Goal: Task Accomplishment & Management: Use online tool/utility

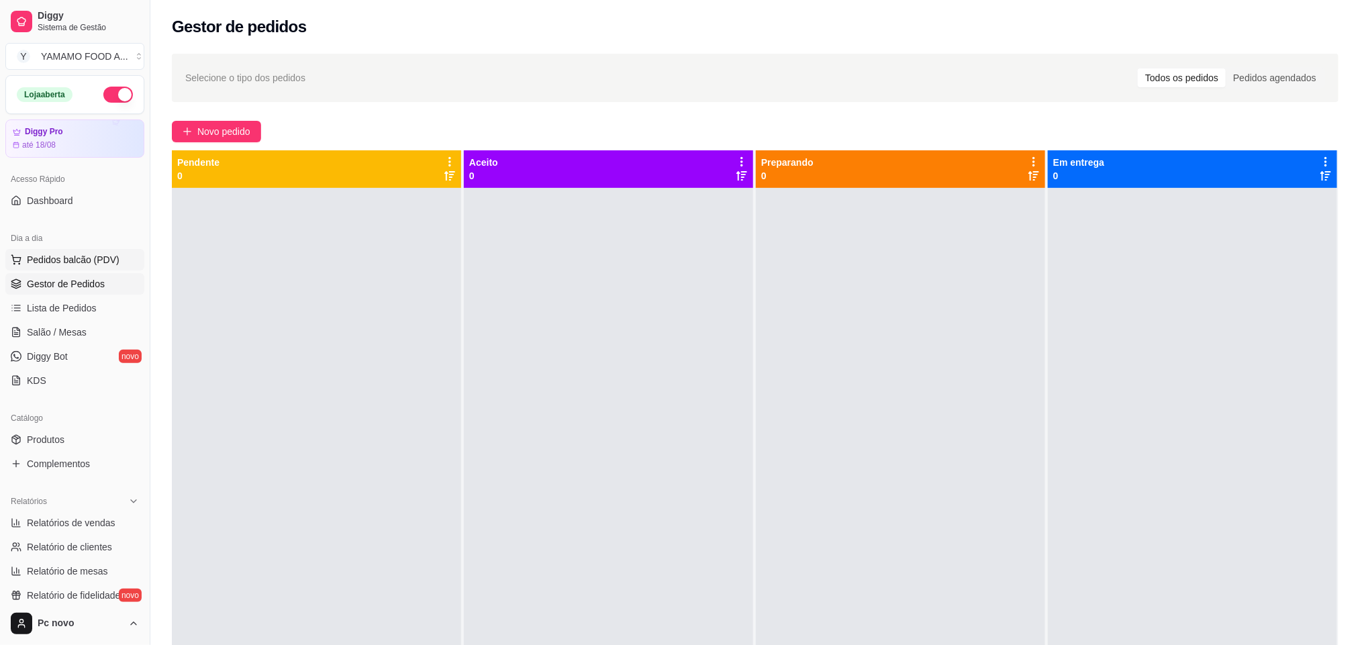
click at [44, 256] on span "Pedidos balcão (PDV)" at bounding box center [73, 259] width 93 height 13
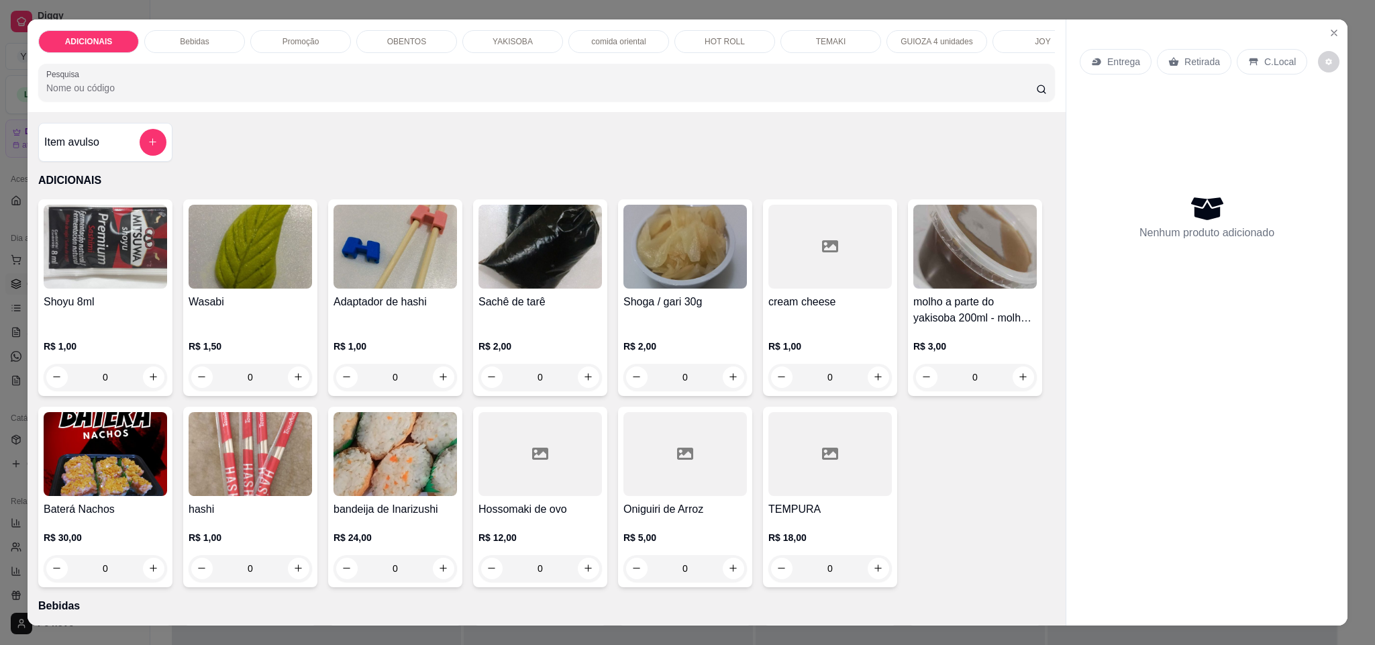
click at [825, 37] on p "TEMAKI" at bounding box center [831, 41] width 30 height 11
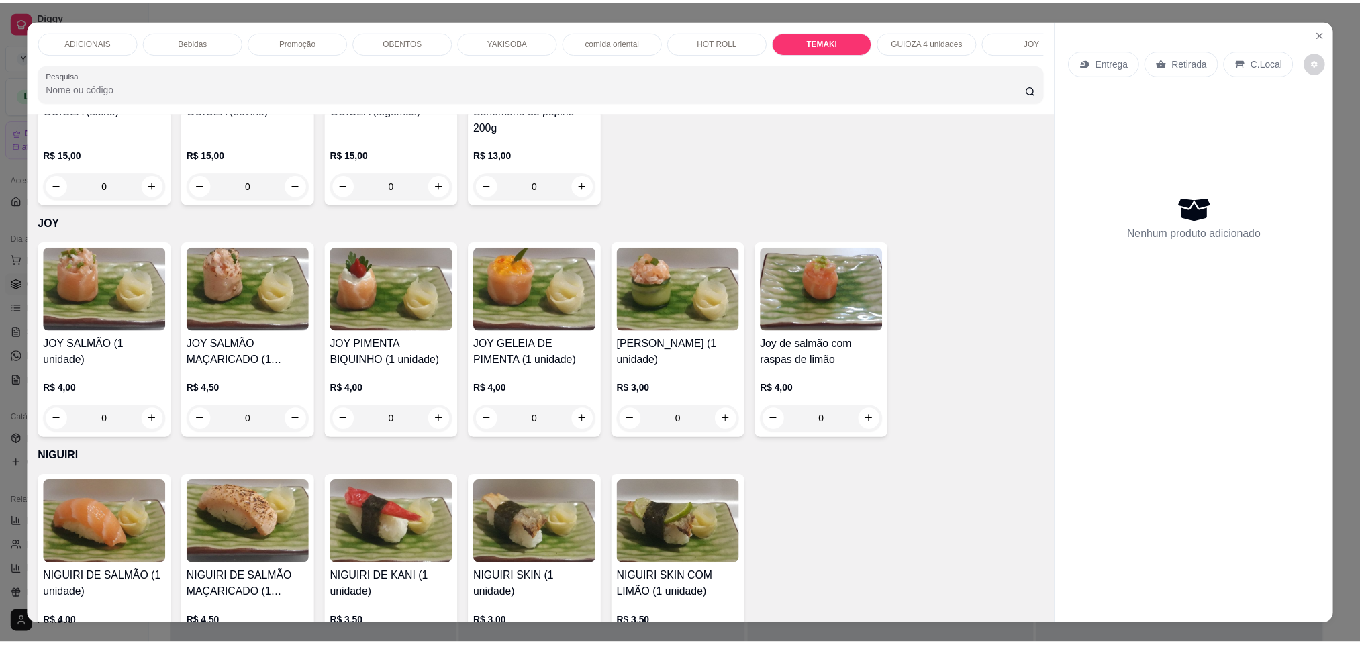
scroll to position [23, 0]
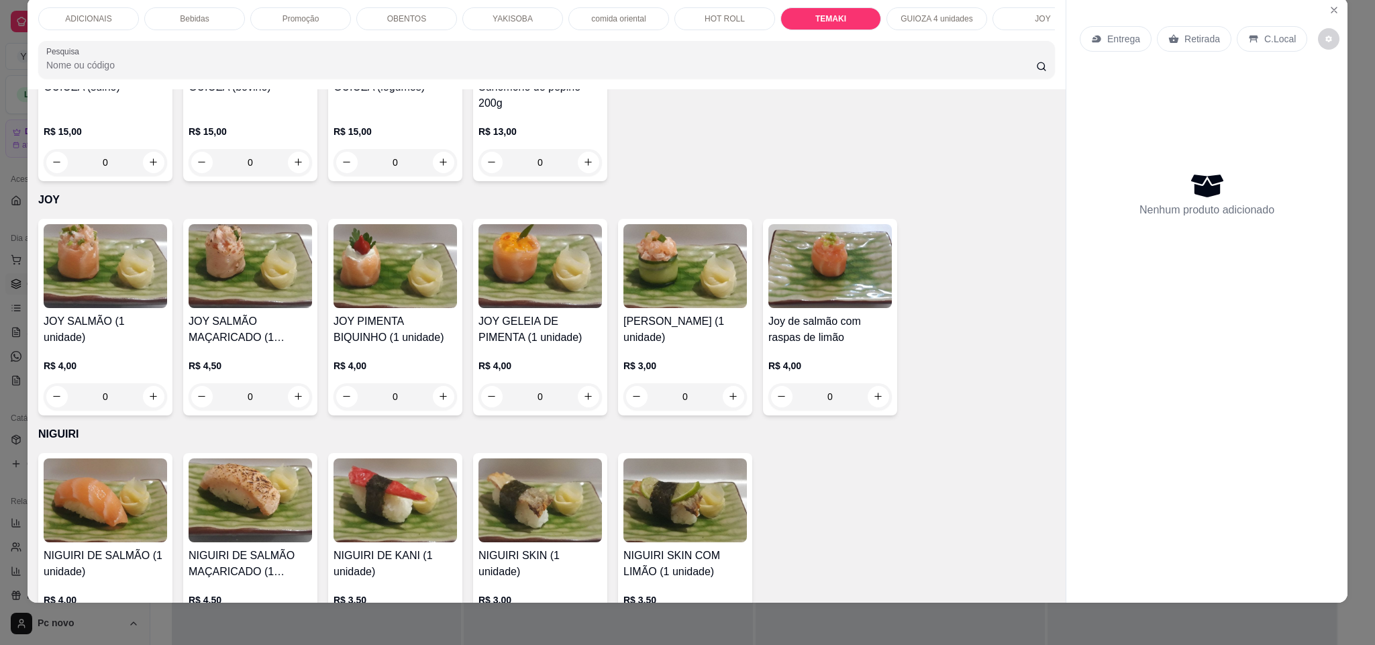
type input "1"
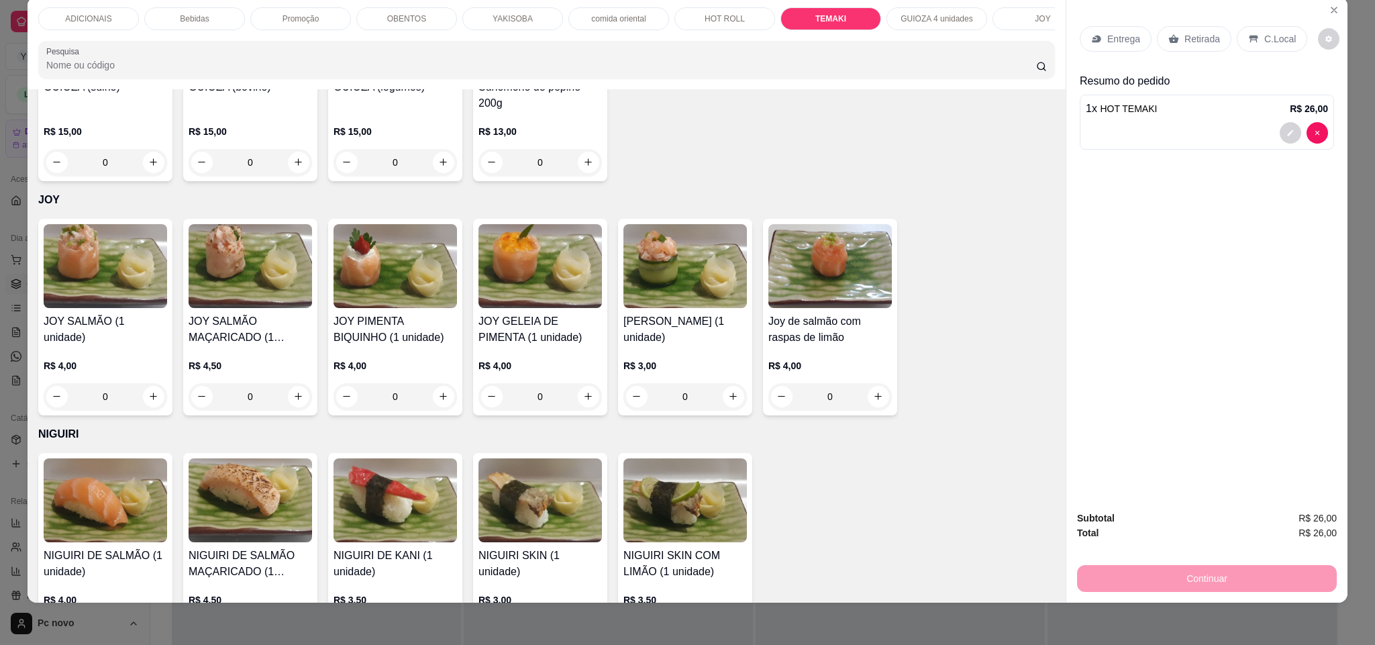
click at [1210, 43] on p "Retirada" at bounding box center [1203, 38] width 36 height 13
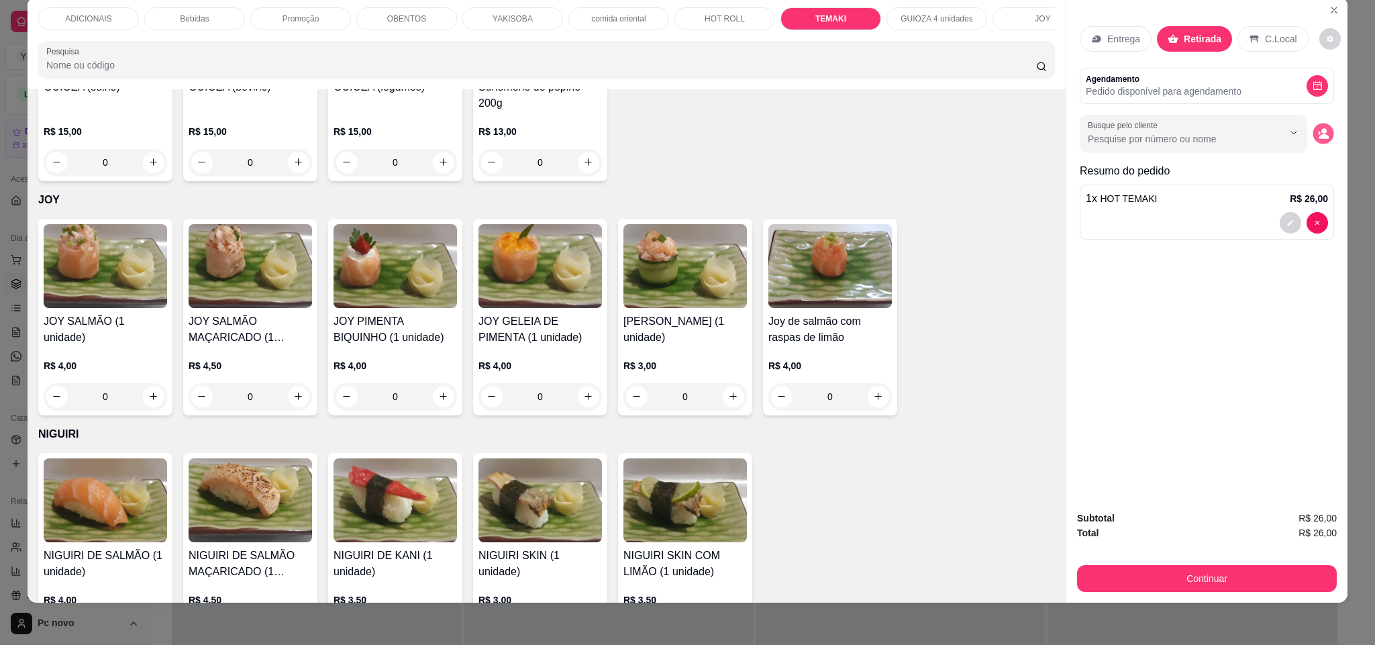
click at [1317, 134] on icon "decrease-product-quantity" at bounding box center [1322, 133] width 11 height 11
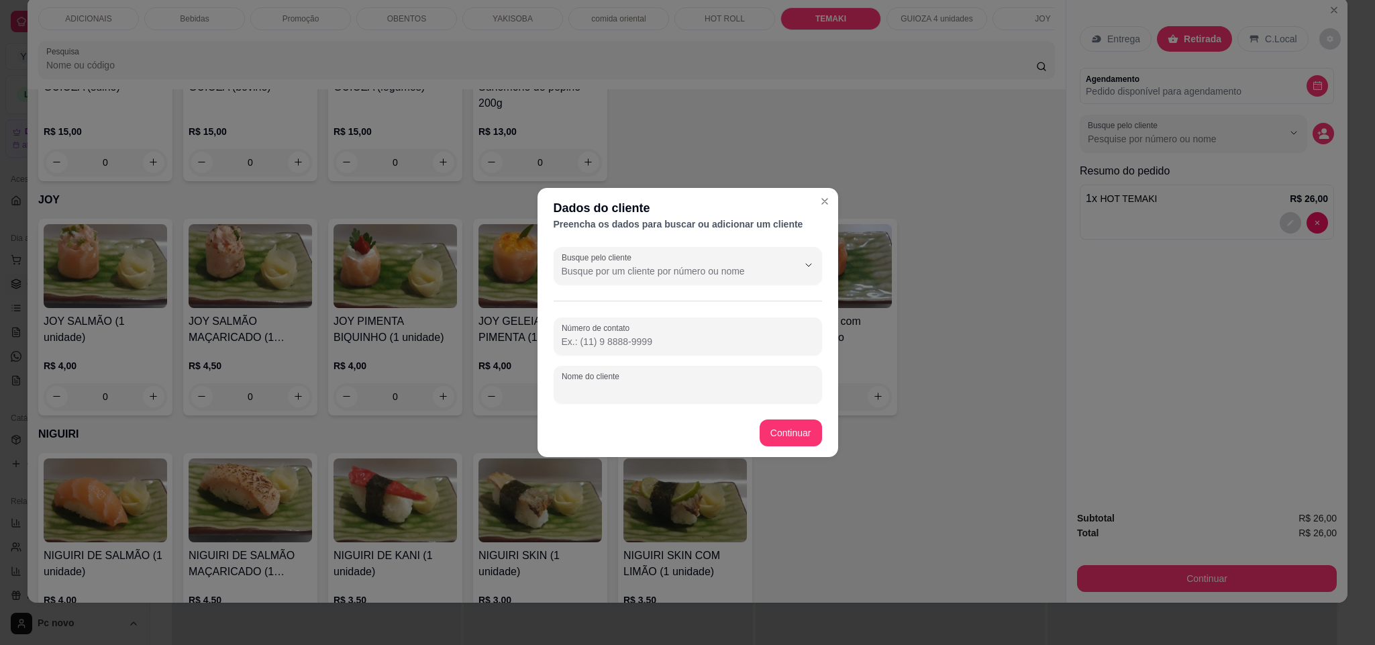
click at [754, 383] on input "Nome do cliente" at bounding box center [688, 389] width 252 height 13
paste input "kawany"
type input "kawany"
click at [677, 325] on div at bounding box center [688, 336] width 252 height 27
paste input "[PHONE_NUMBER]"
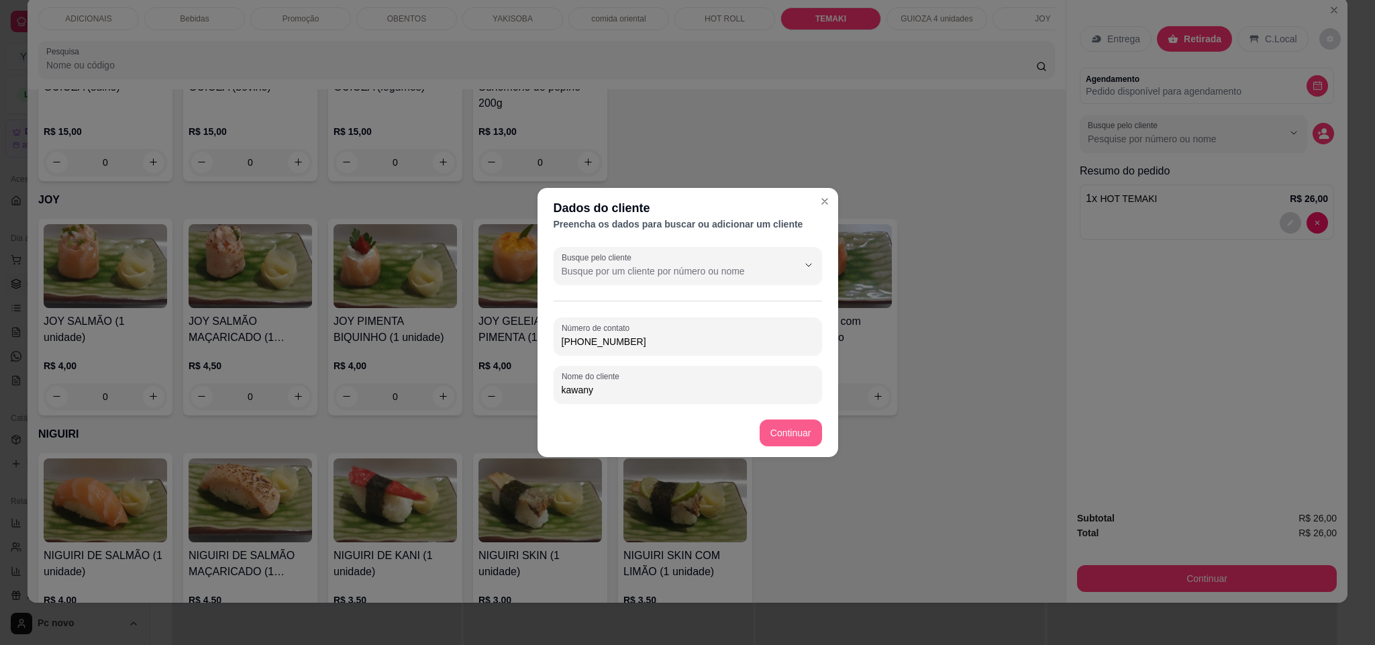
type input "[PHONE_NUMBER]"
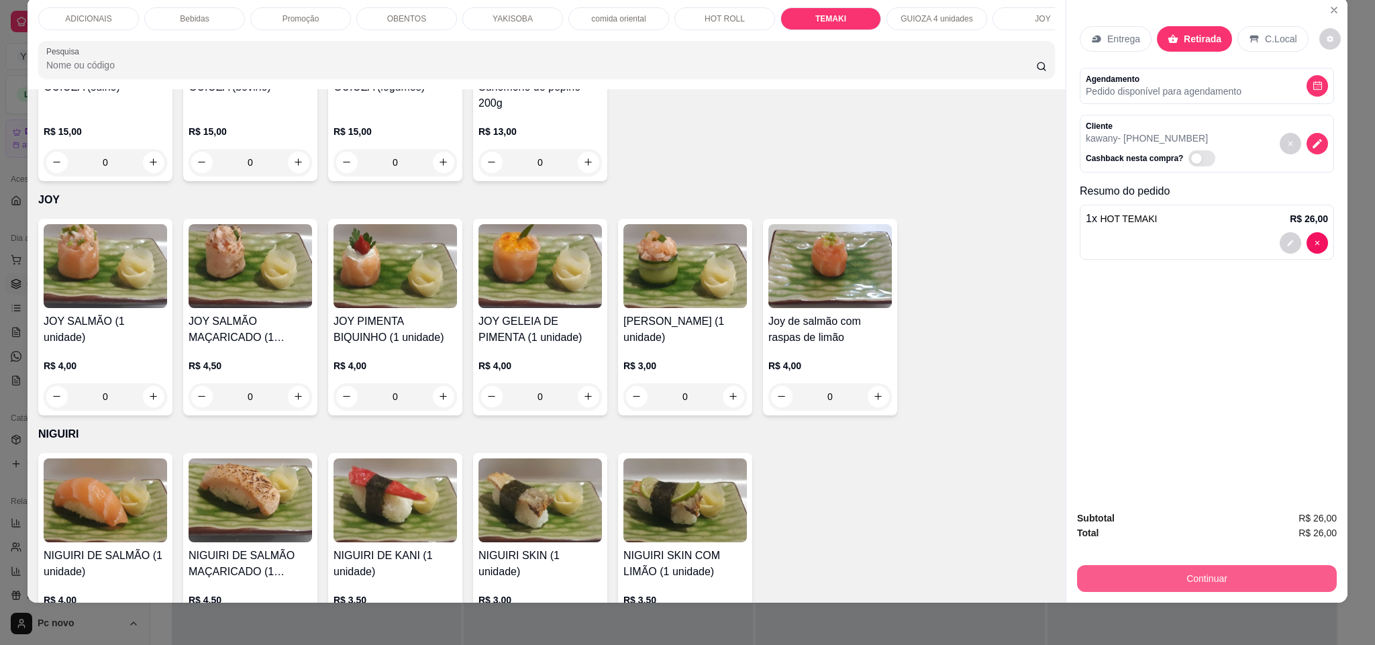
click at [1241, 585] on button "Continuar" at bounding box center [1207, 578] width 260 height 27
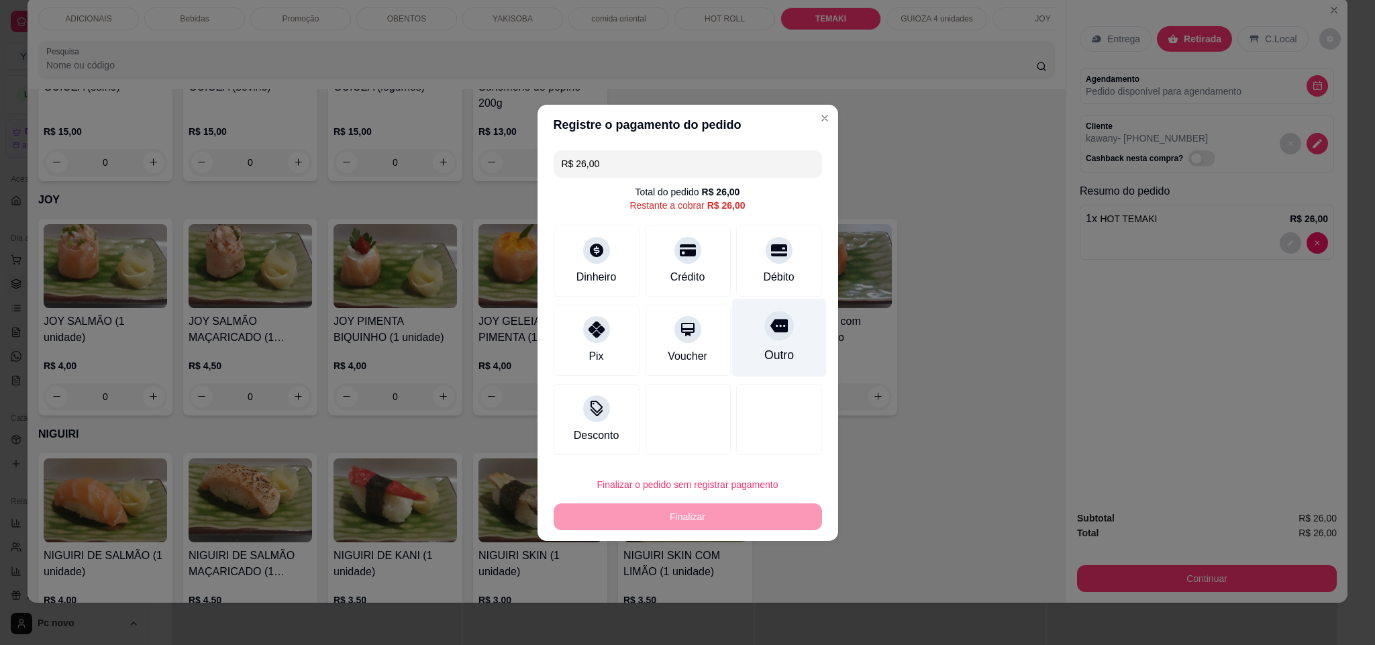
click at [775, 335] on div at bounding box center [779, 326] width 30 height 30
type input "R$ 0,00"
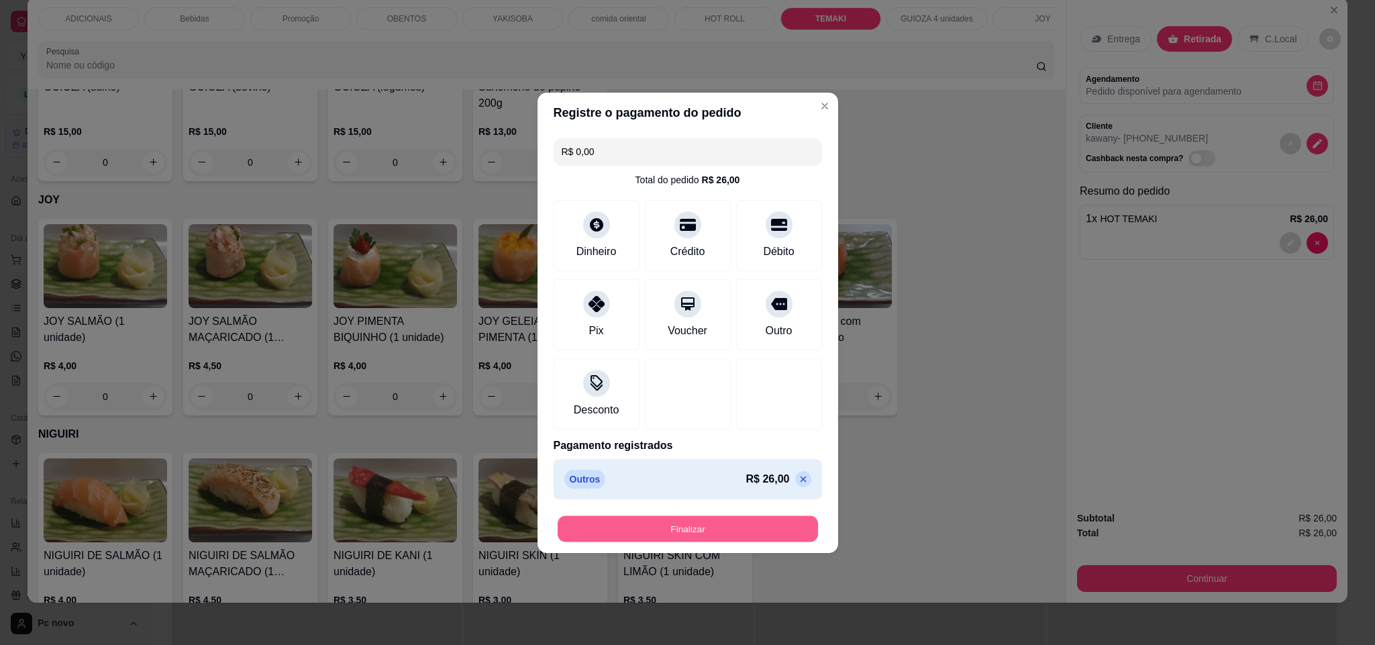
click at [744, 524] on button "Finalizar" at bounding box center [688, 528] width 260 height 26
type input "0"
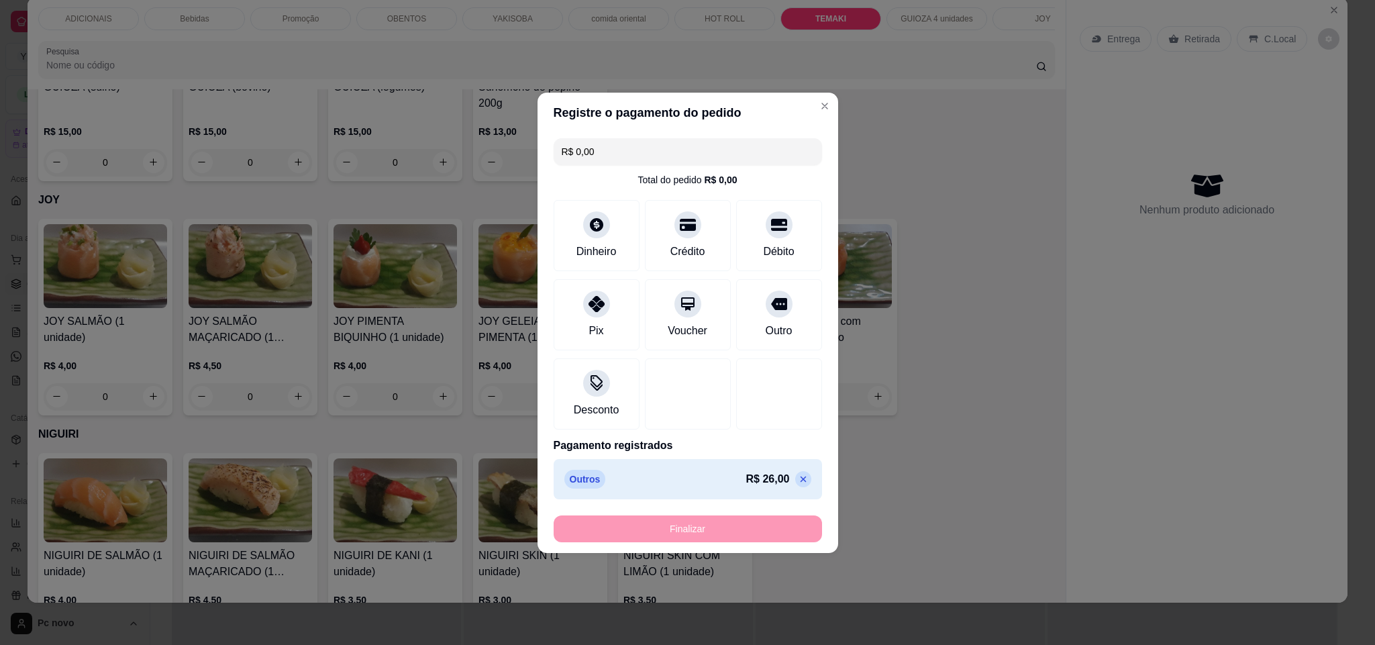
type input "-R$ 26,00"
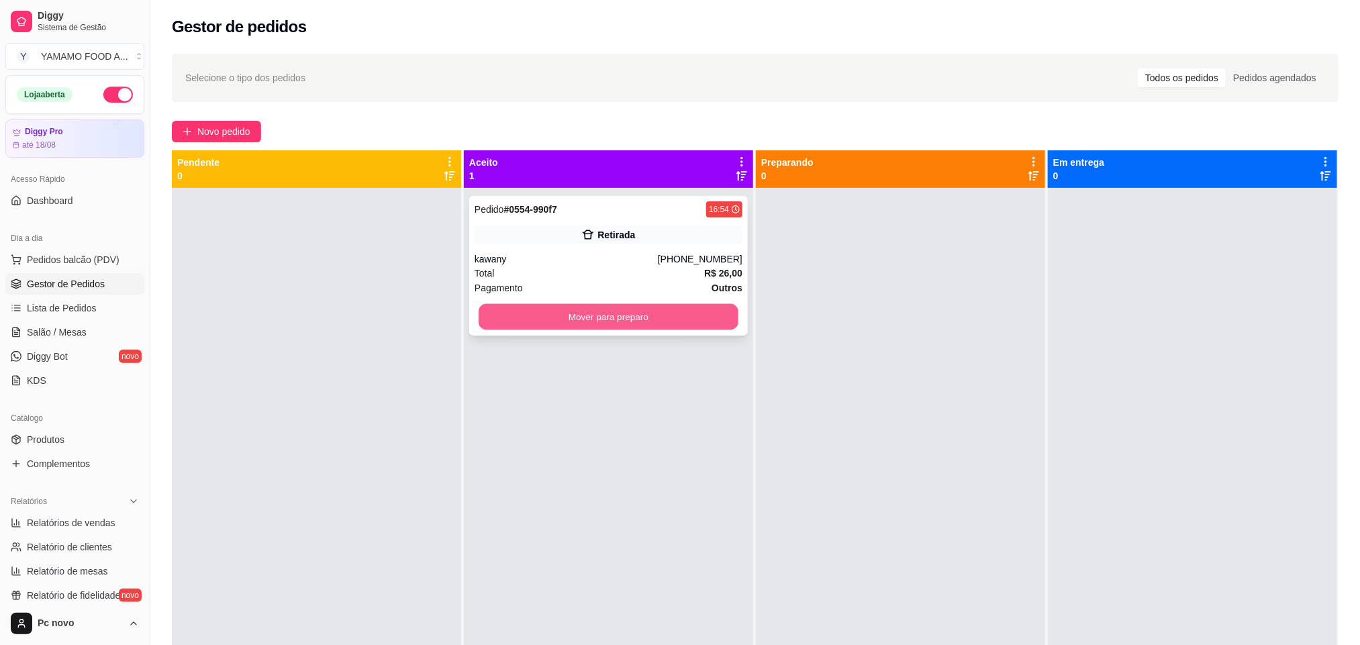
click at [606, 310] on button "Mover para preparo" at bounding box center [609, 317] width 260 height 26
